Goal: Contribute content: Add original content to the website for others to see

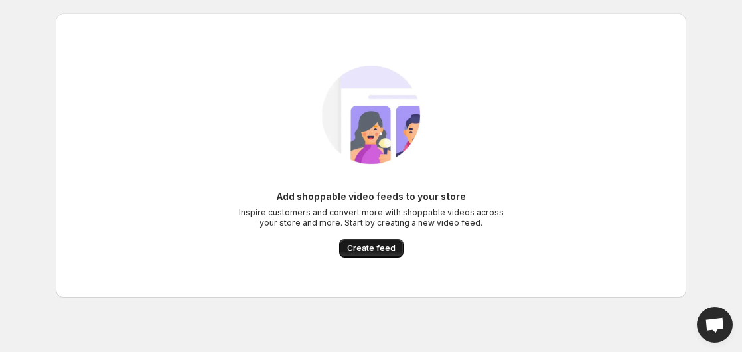
click at [368, 253] on button "Create feed" at bounding box center [371, 248] width 64 height 19
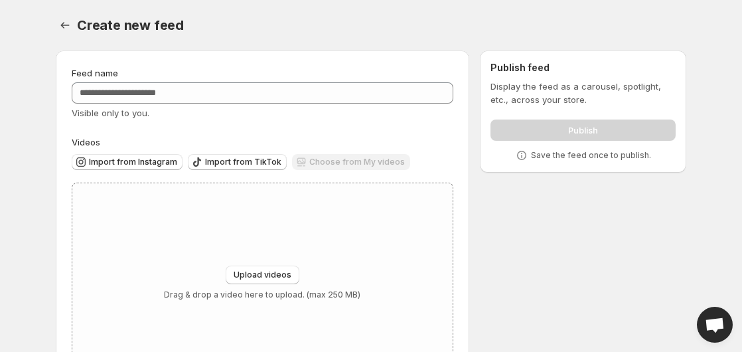
scroll to position [63, 0]
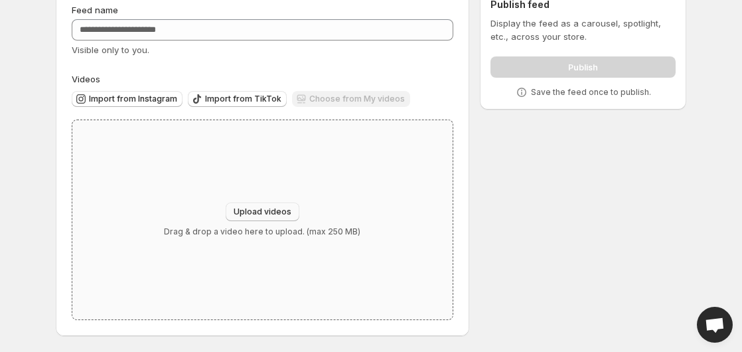
click at [271, 208] on span "Upload videos" at bounding box center [262, 211] width 58 height 11
type input "**********"
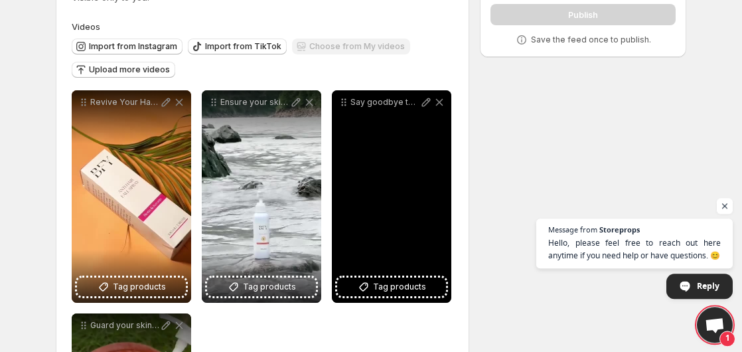
scroll to position [125, 0]
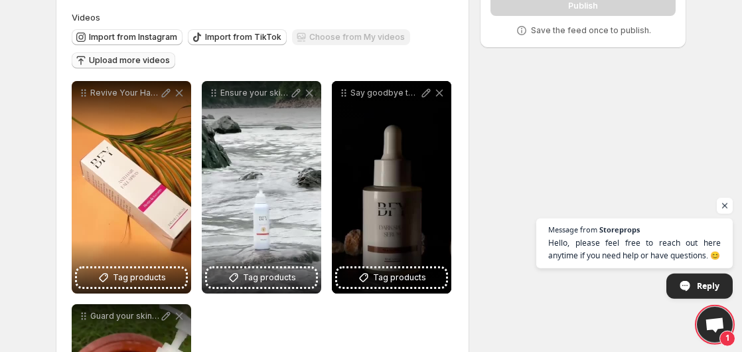
click at [125, 62] on span "Upload more videos" at bounding box center [129, 60] width 81 height 11
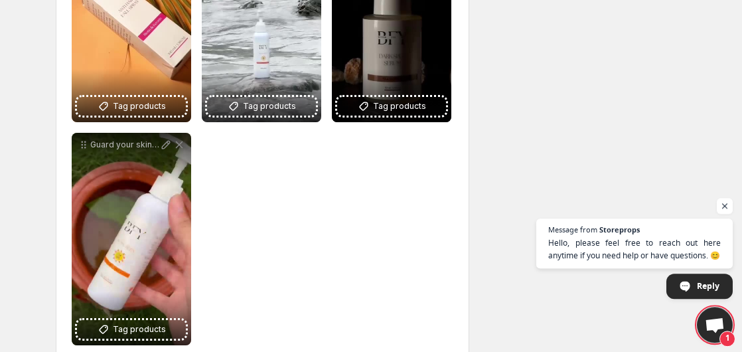
scroll to position [148, 0]
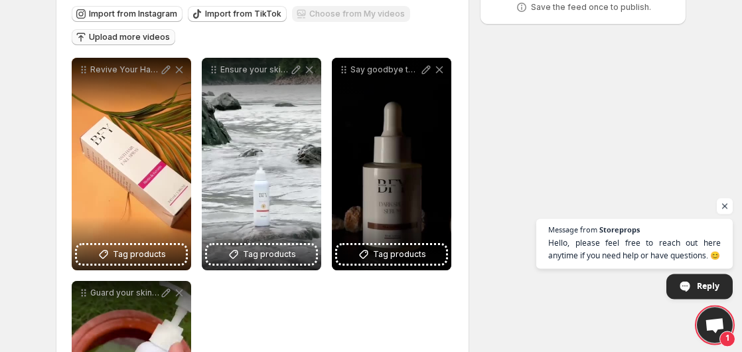
click at [149, 42] on span "Upload more videos" at bounding box center [129, 37] width 81 height 11
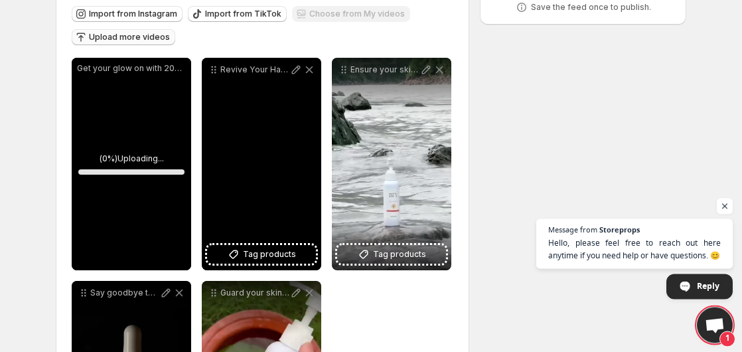
scroll to position [321, 0]
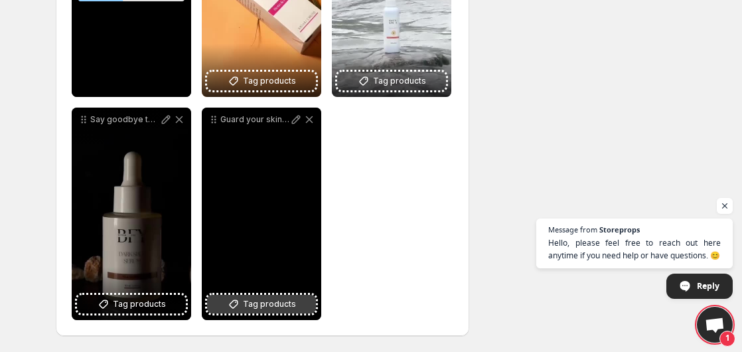
click at [265, 308] on span "Tag products" at bounding box center [269, 303] width 53 height 13
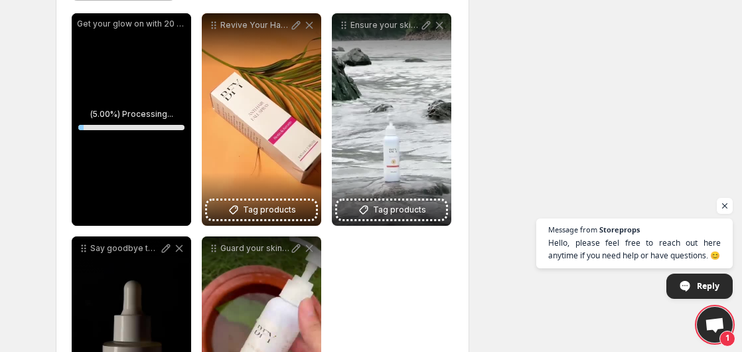
scroll to position [0, 0]
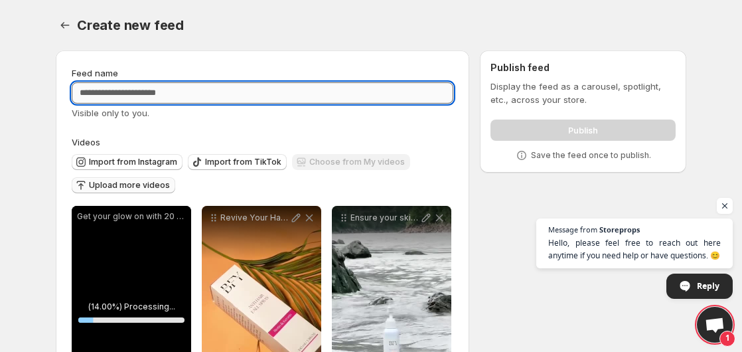
click at [226, 94] on input "Feed name" at bounding box center [262, 92] width 381 height 21
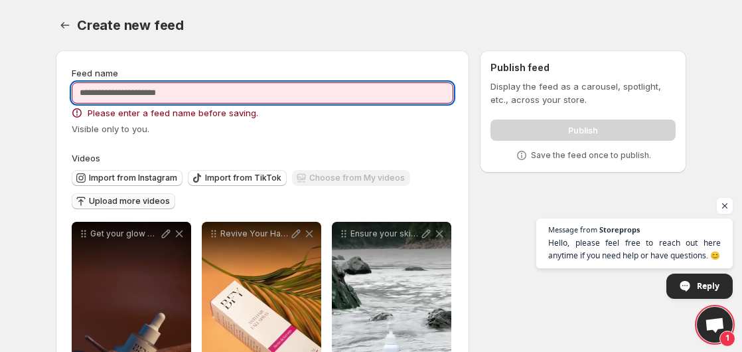
click at [210, 88] on input "Feed name" at bounding box center [262, 92] width 381 height 21
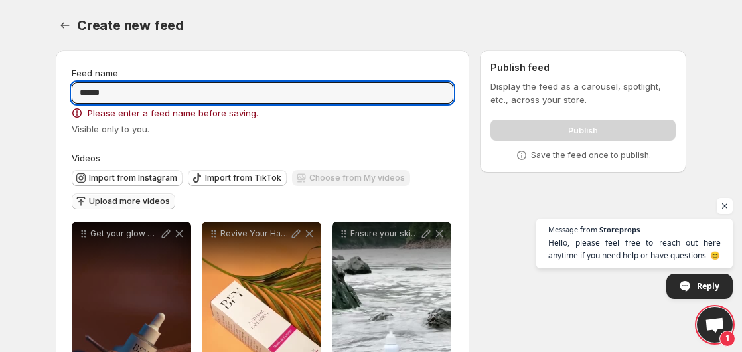
type input "******"
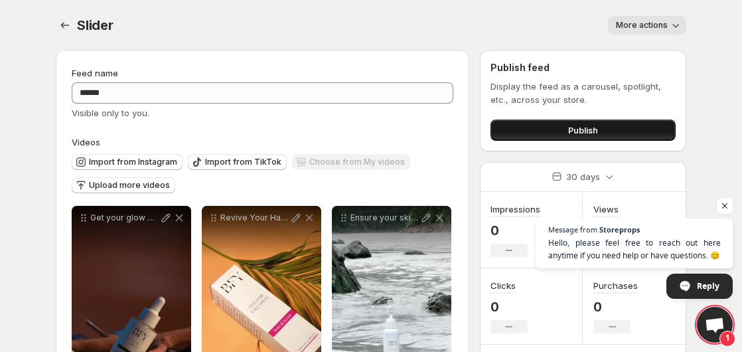
click at [607, 129] on button "Publish" at bounding box center [582, 129] width 185 height 21
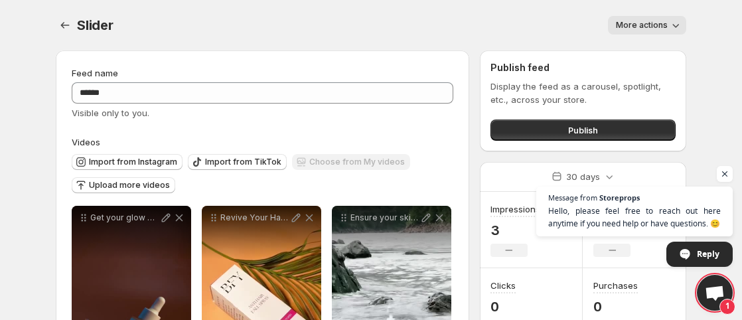
click at [635, 19] on button "More actions" at bounding box center [647, 25] width 78 height 19
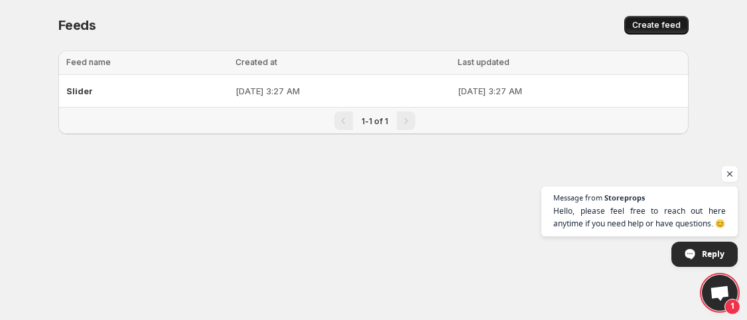
click at [657, 33] on button "Create feed" at bounding box center [656, 25] width 64 height 19
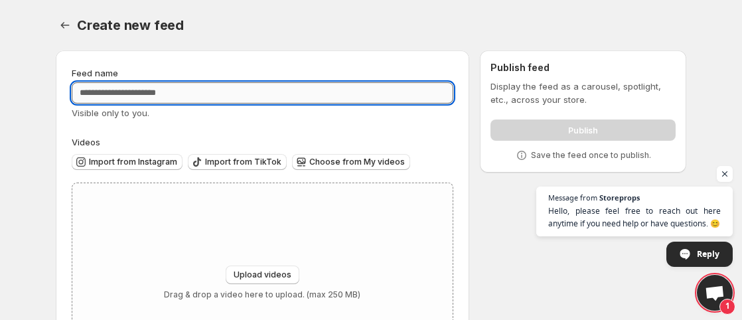
click at [216, 90] on input "Feed name" at bounding box center [262, 92] width 381 height 21
type input "**********"
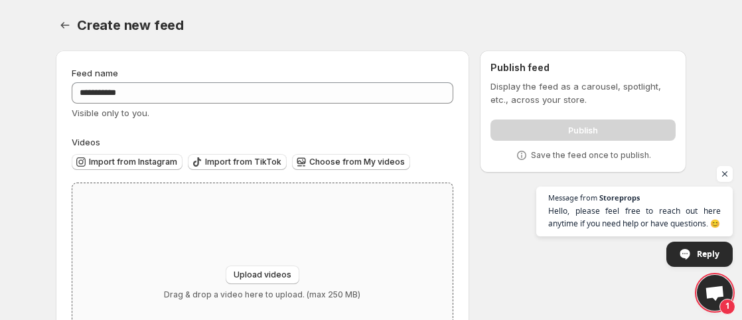
click at [250, 257] on div "Upload videos Drag & drop a video here to upload. (max 250 MB)" at bounding box center [262, 282] width 380 height 199
type input "**********"
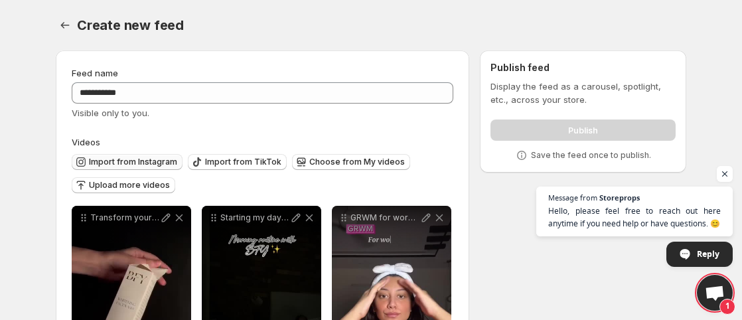
click at [133, 161] on span "Import from Instagram" at bounding box center [133, 162] width 88 height 11
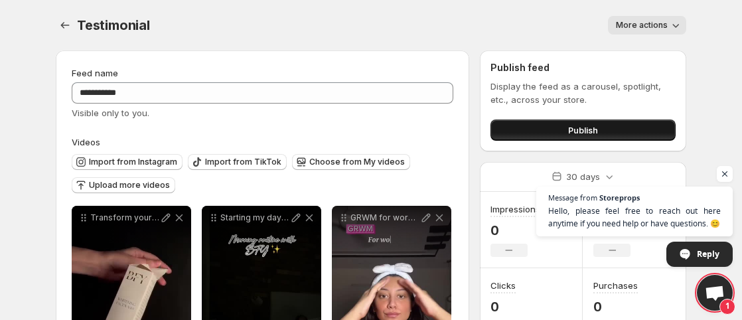
click at [537, 132] on button "Publish" at bounding box center [582, 129] width 185 height 21
